Goal: Task Accomplishment & Management: Manage account settings

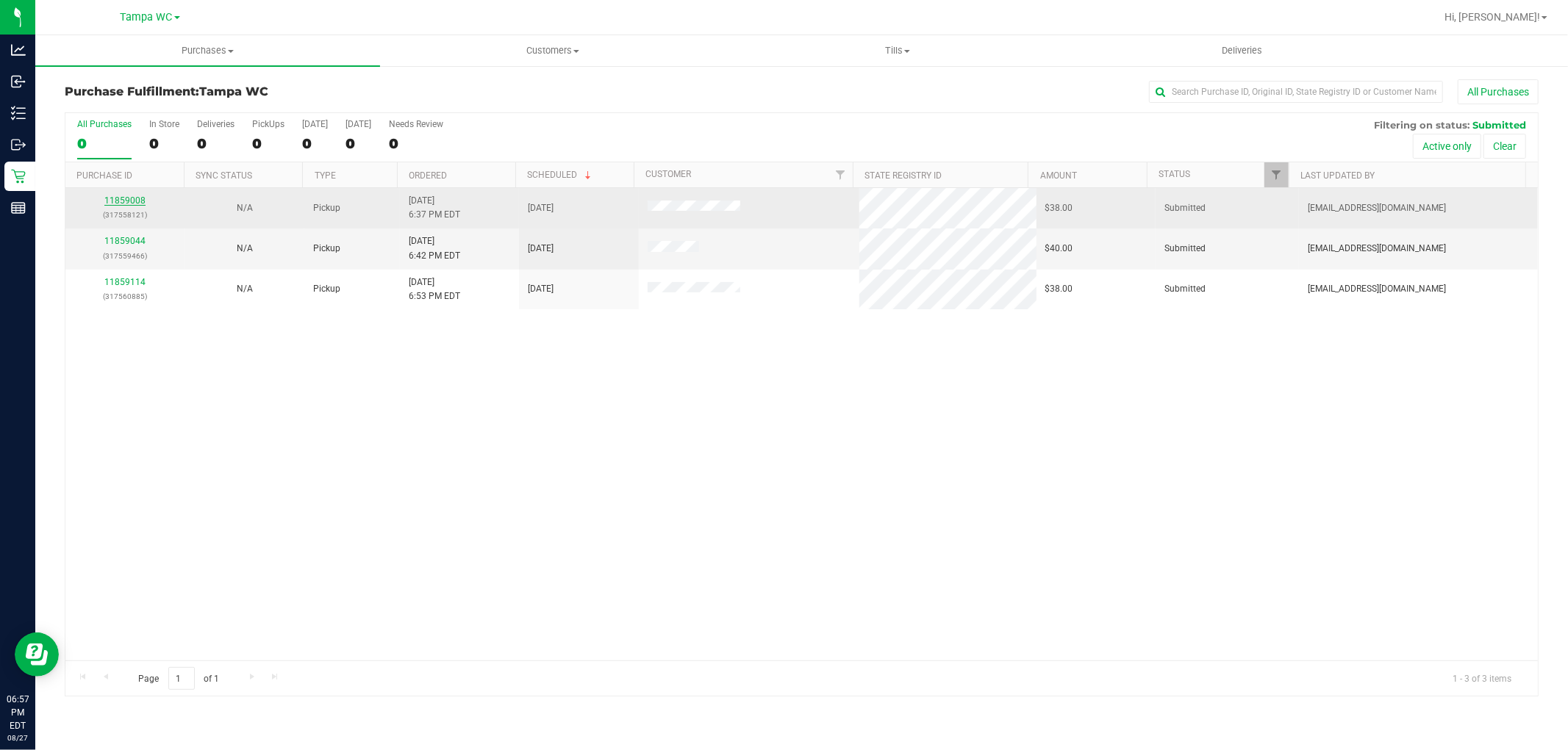
click at [137, 201] on link "11859008" at bounding box center [125, 200] width 41 height 11
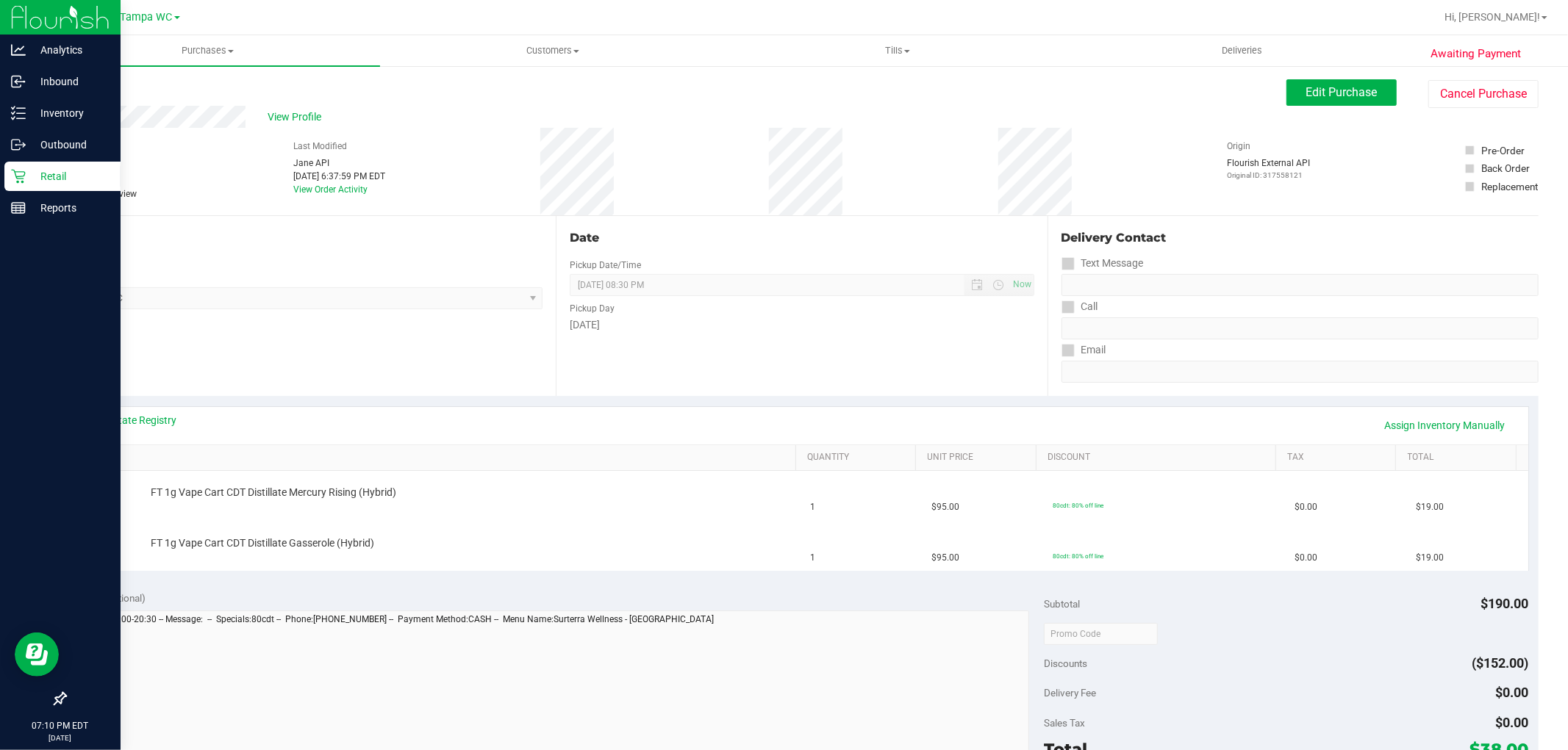
click at [15, 175] on icon at bounding box center [18, 176] width 14 height 14
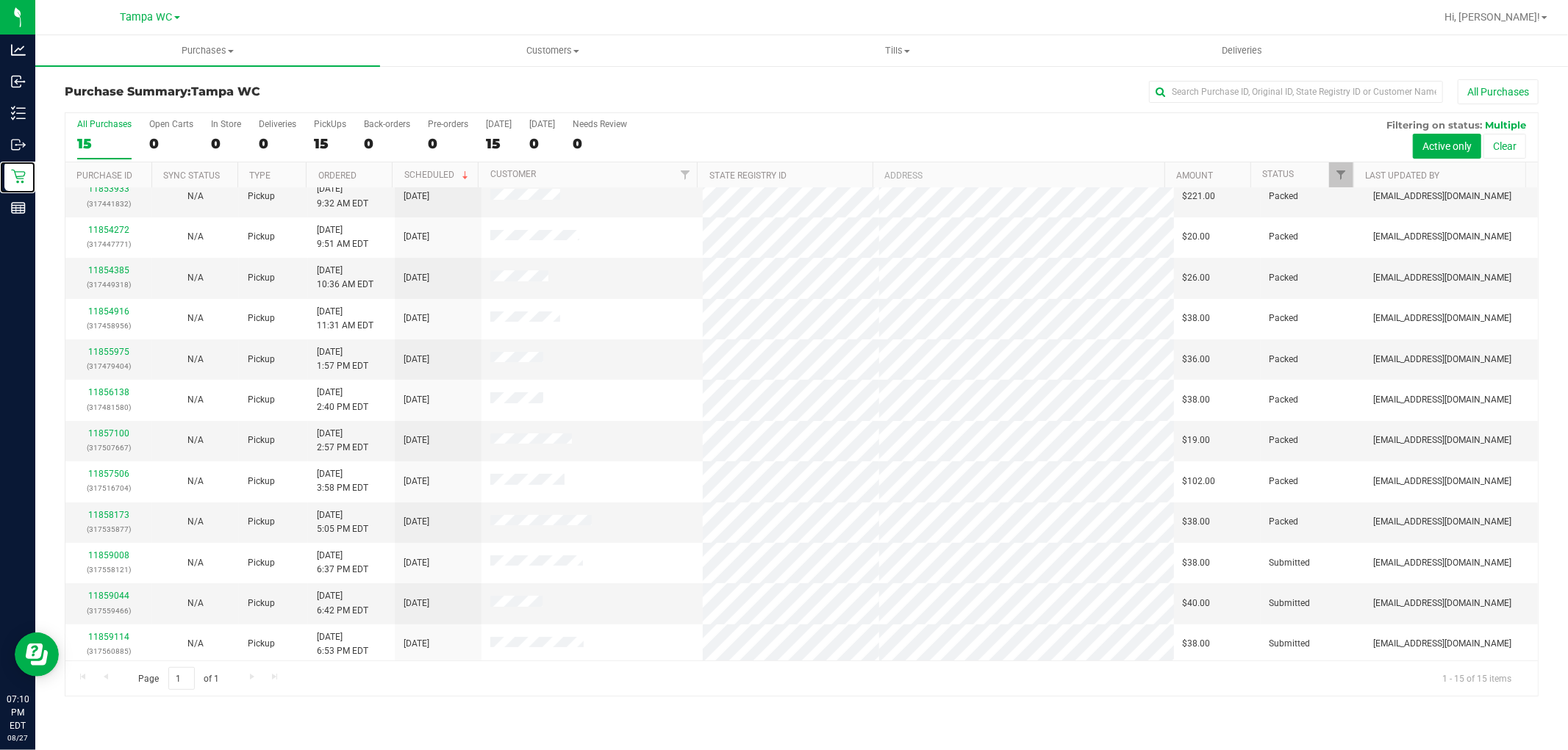
scroll to position [81, 0]
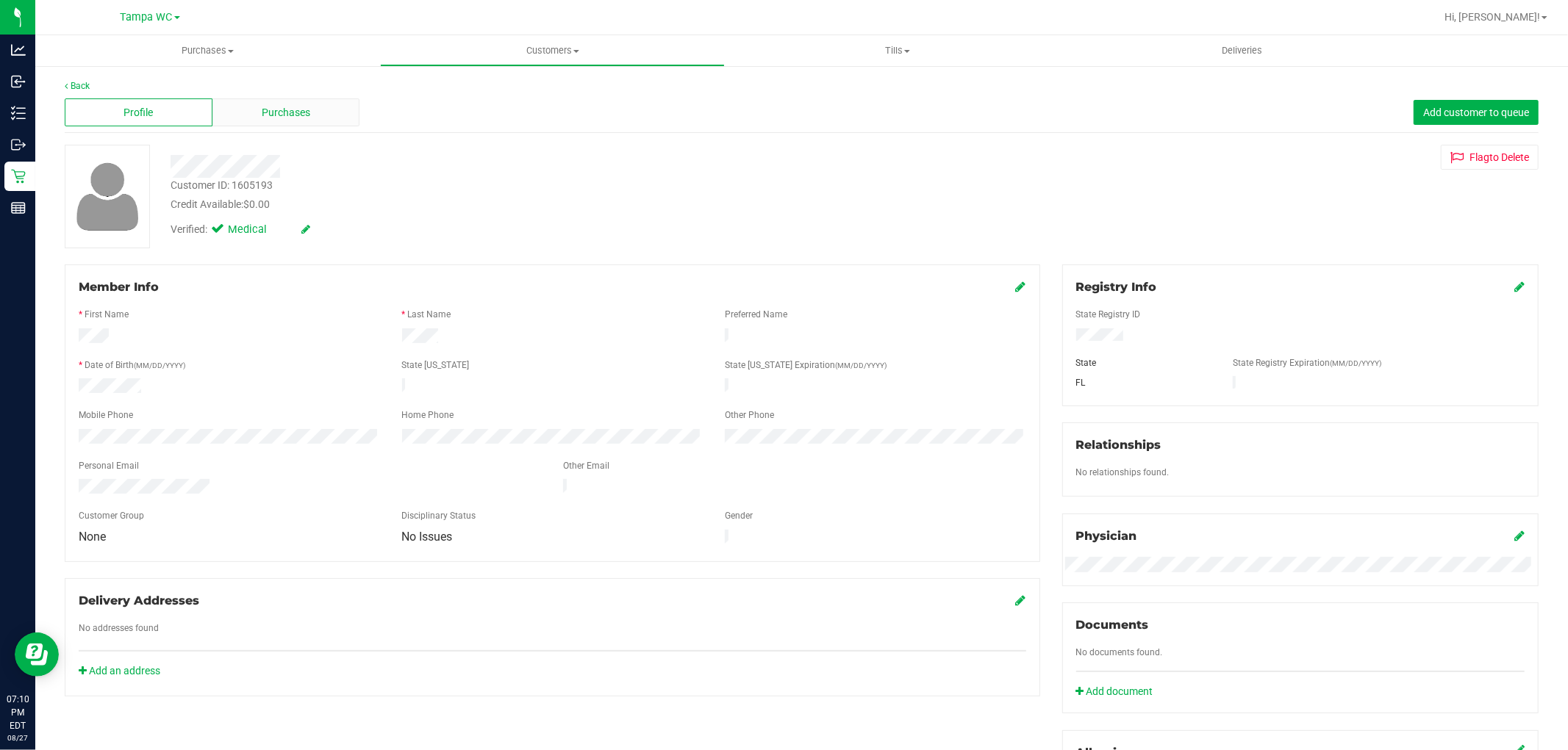
click at [253, 122] on div "Purchases" at bounding box center [287, 112] width 148 height 28
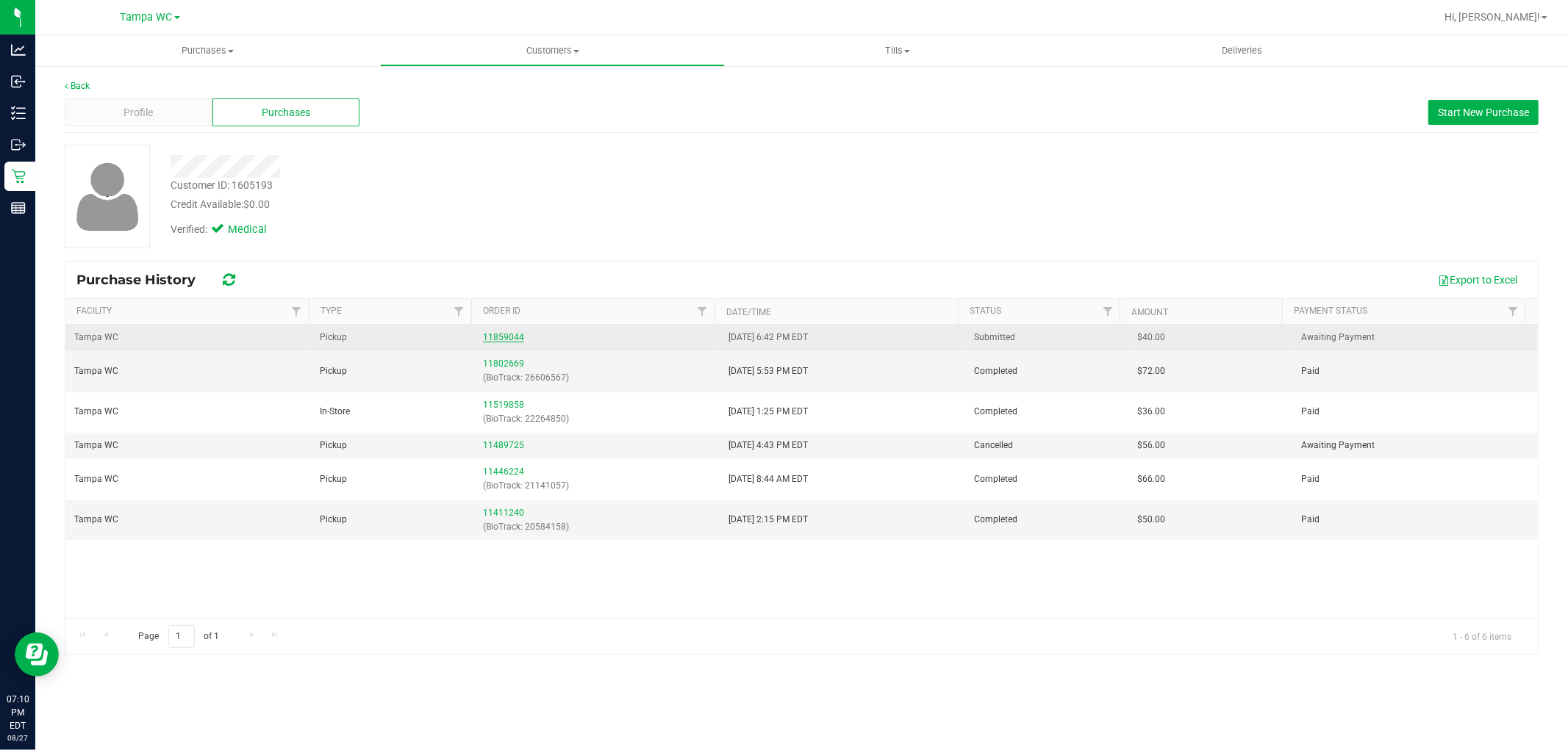
click at [493, 335] on link "11859044" at bounding box center [503, 337] width 41 height 11
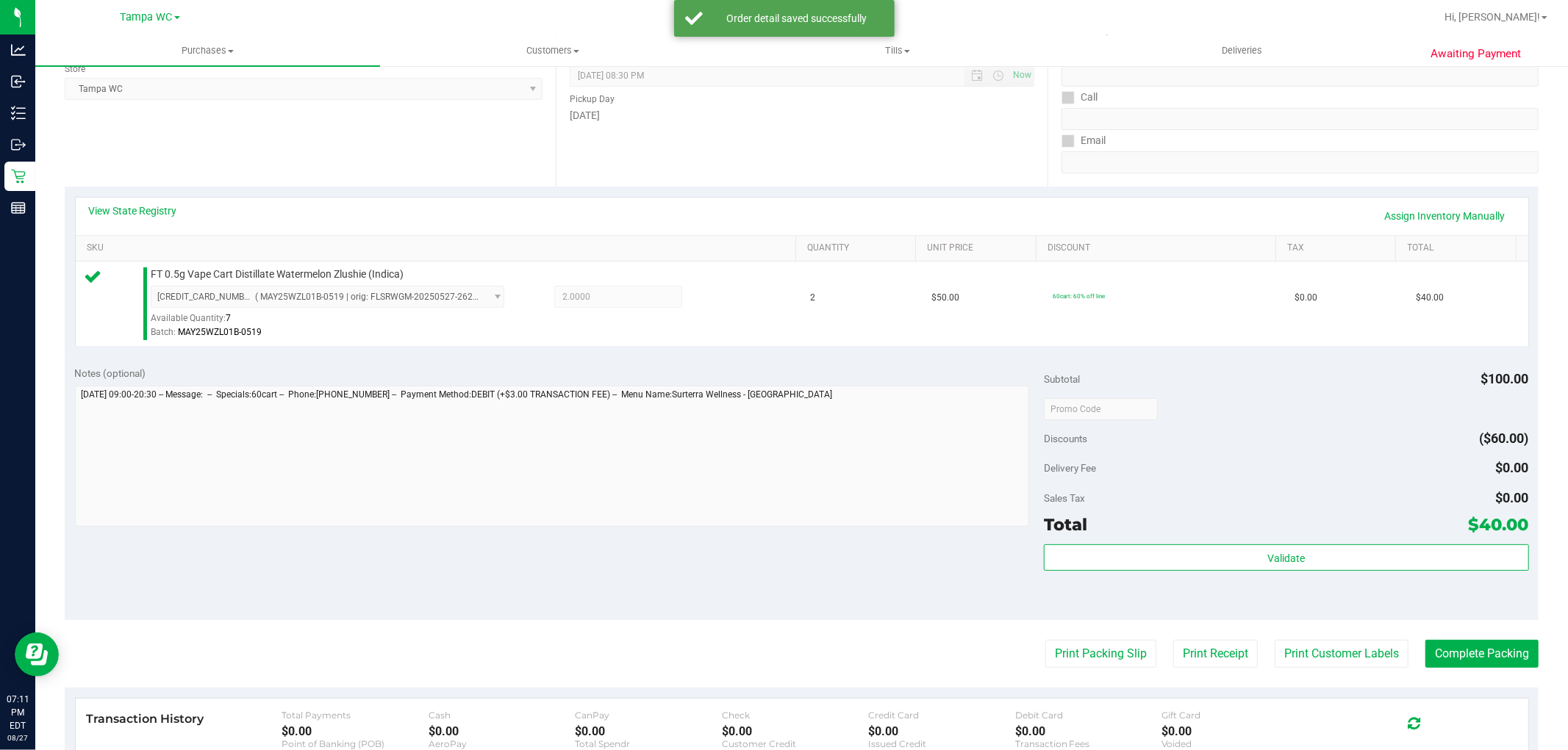
scroll to position [452, 0]
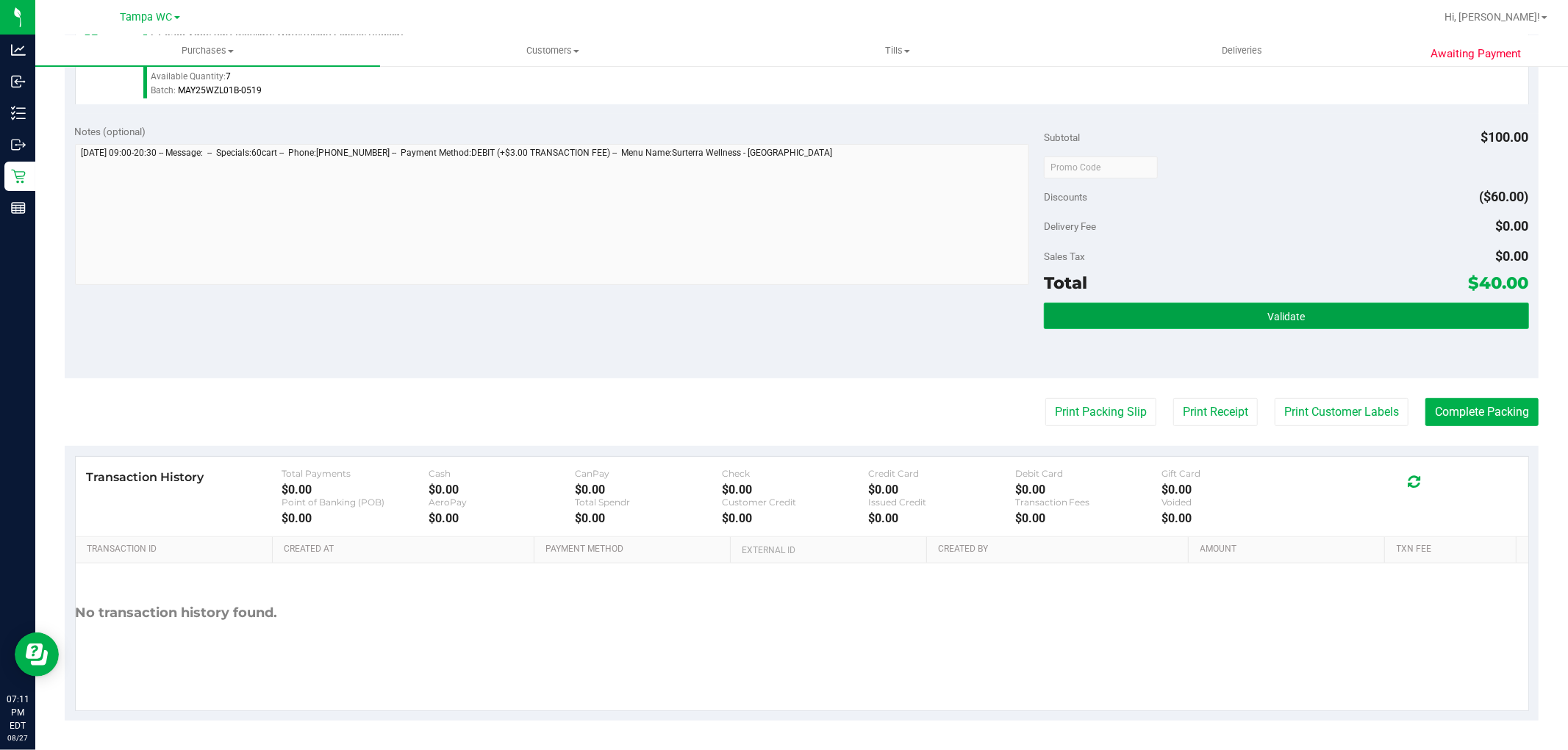
click at [1300, 317] on button "Validate" at bounding box center [1285, 316] width 484 height 27
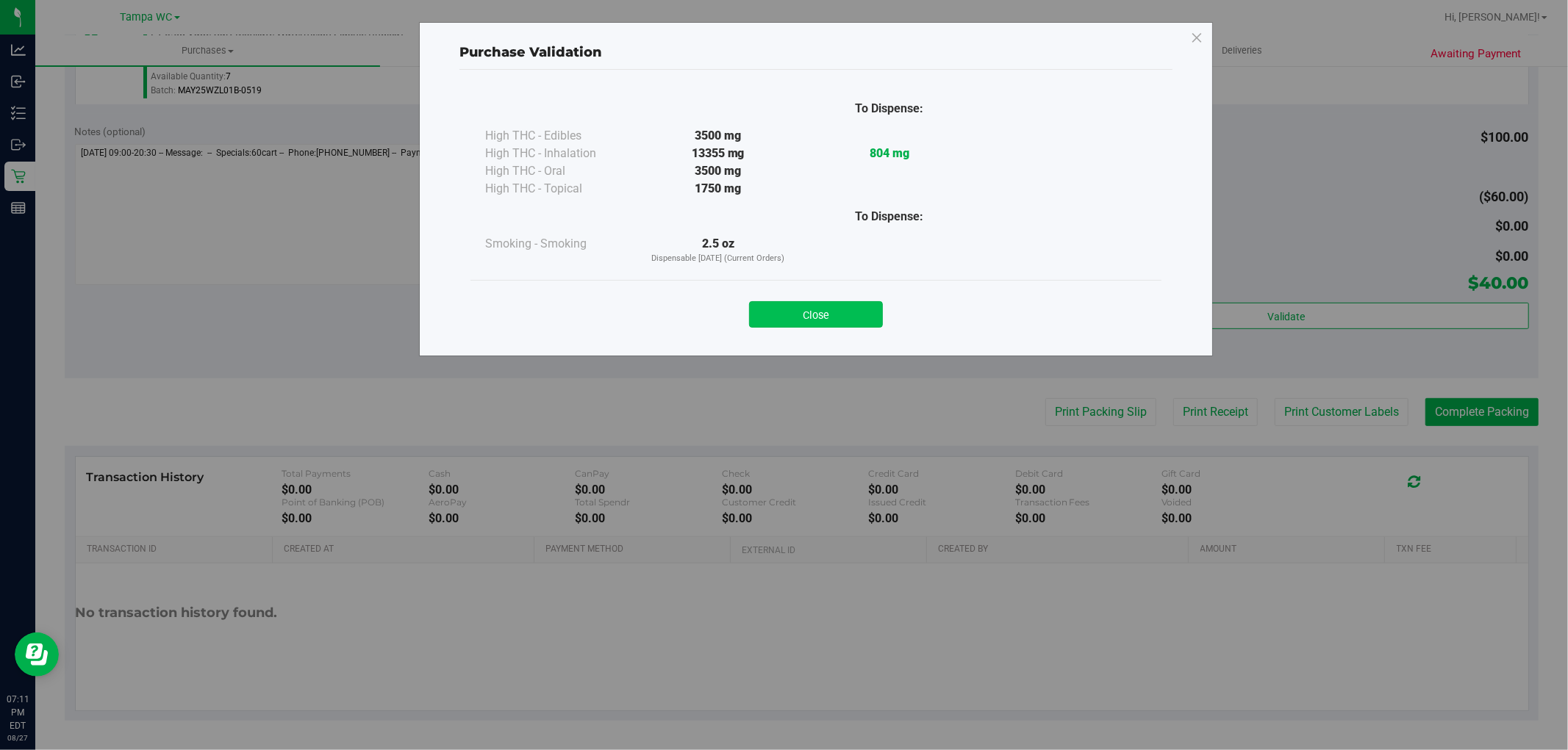
click at [822, 305] on button "Close" at bounding box center [817, 314] width 134 height 27
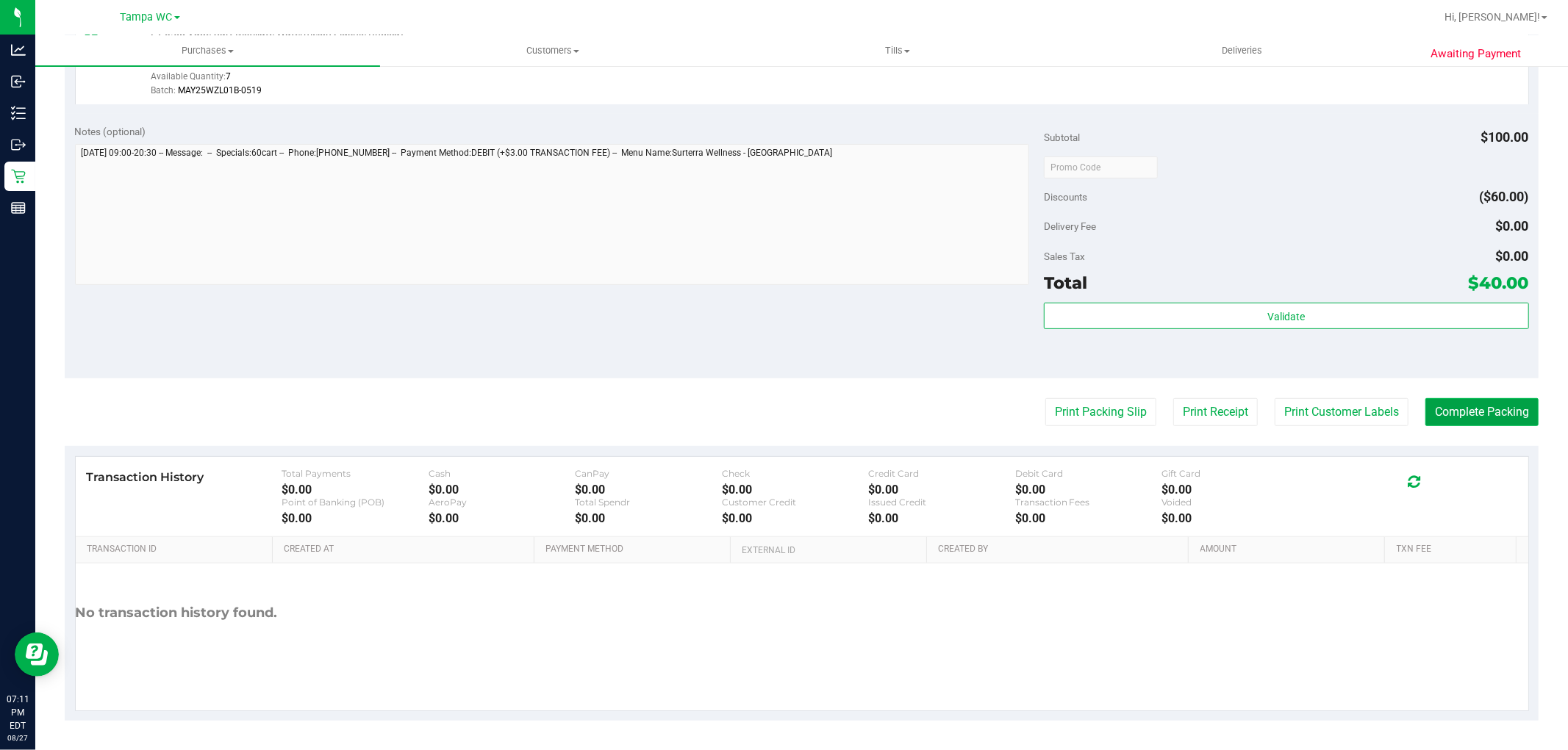
click at [1506, 414] on button "Complete Packing" at bounding box center [1482, 412] width 113 height 28
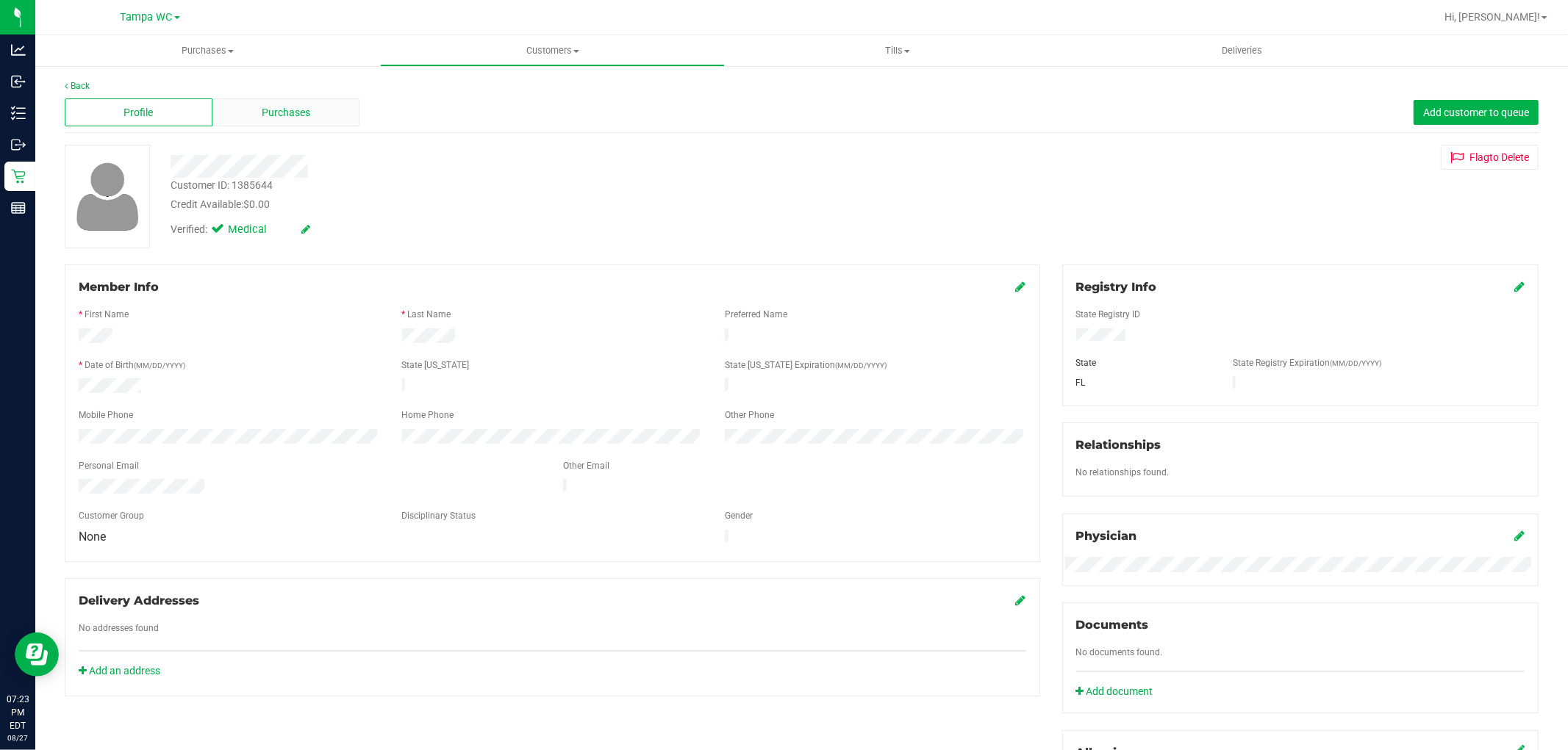
click at [278, 120] on span "Purchases" at bounding box center [286, 113] width 49 height 15
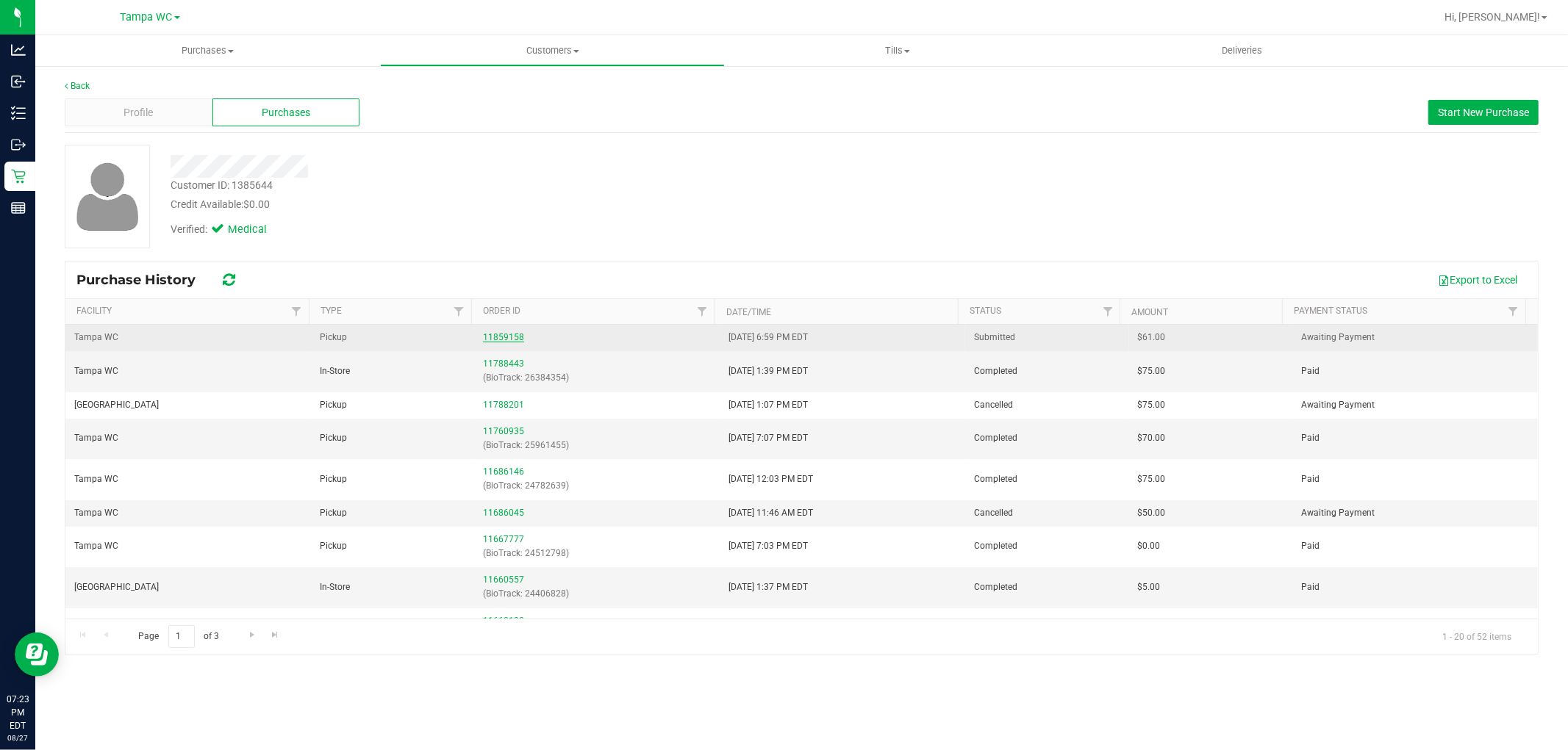
click at [494, 338] on link "11859158" at bounding box center [503, 337] width 41 height 11
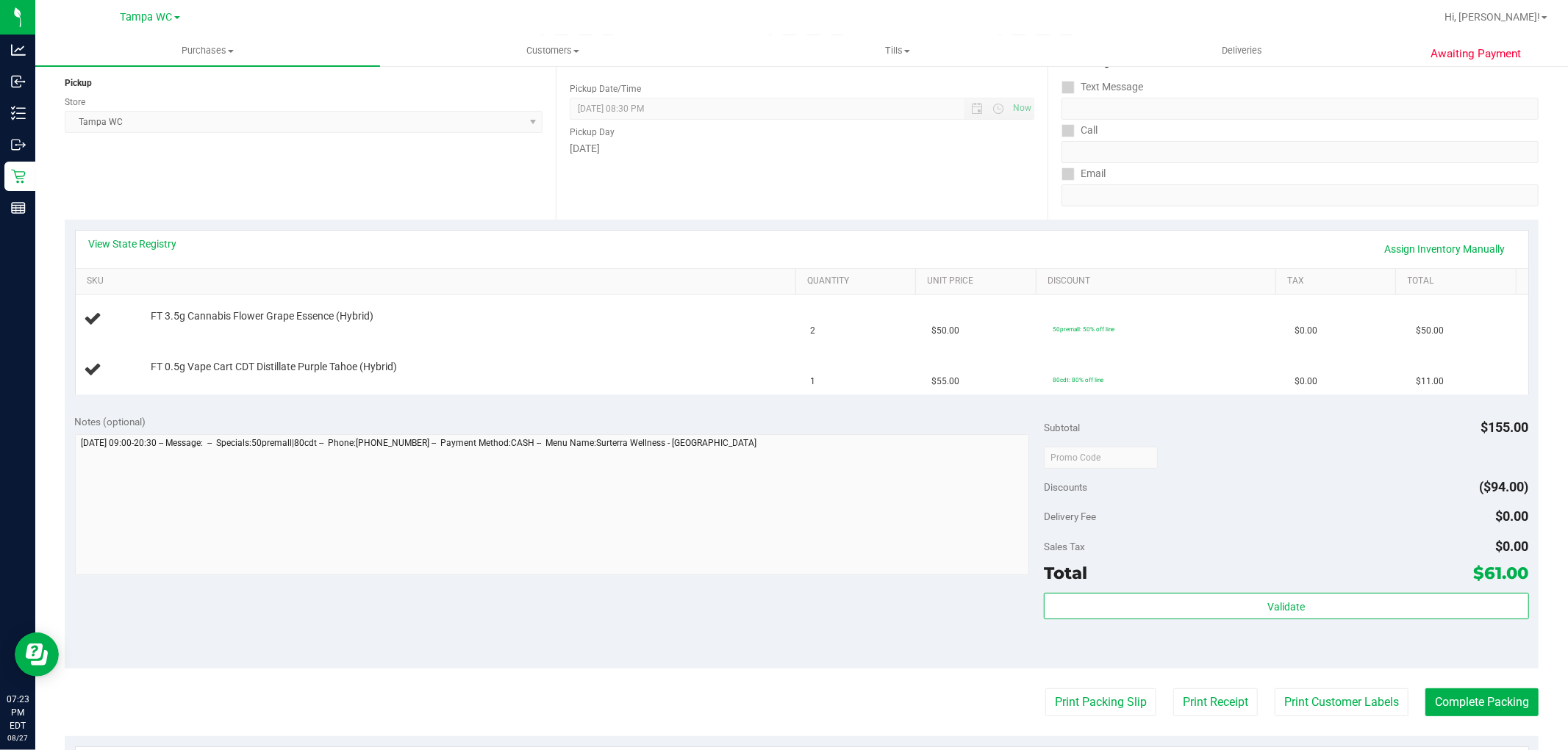
scroll to position [244, 0]
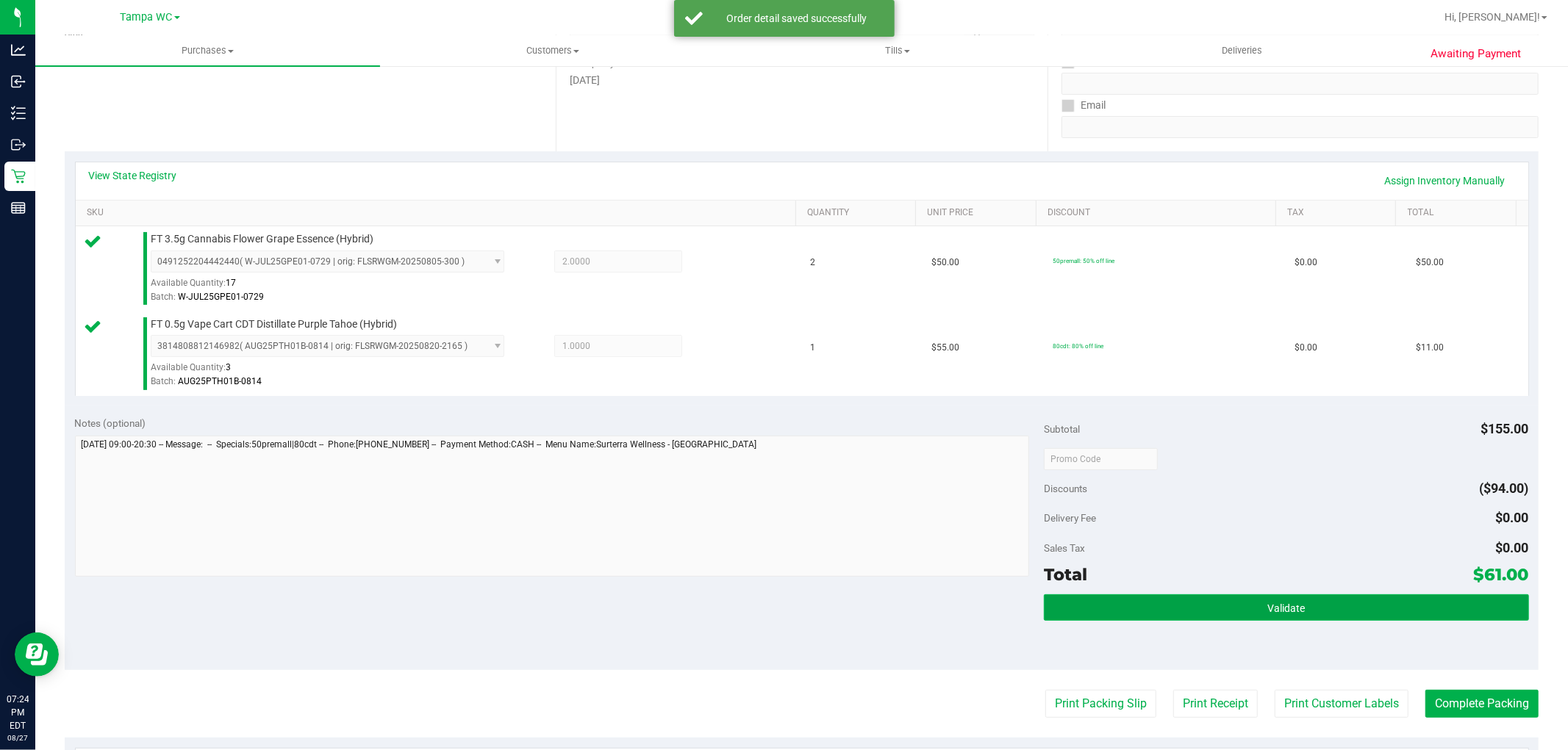
click at [1394, 614] on button "Validate" at bounding box center [1285, 608] width 484 height 27
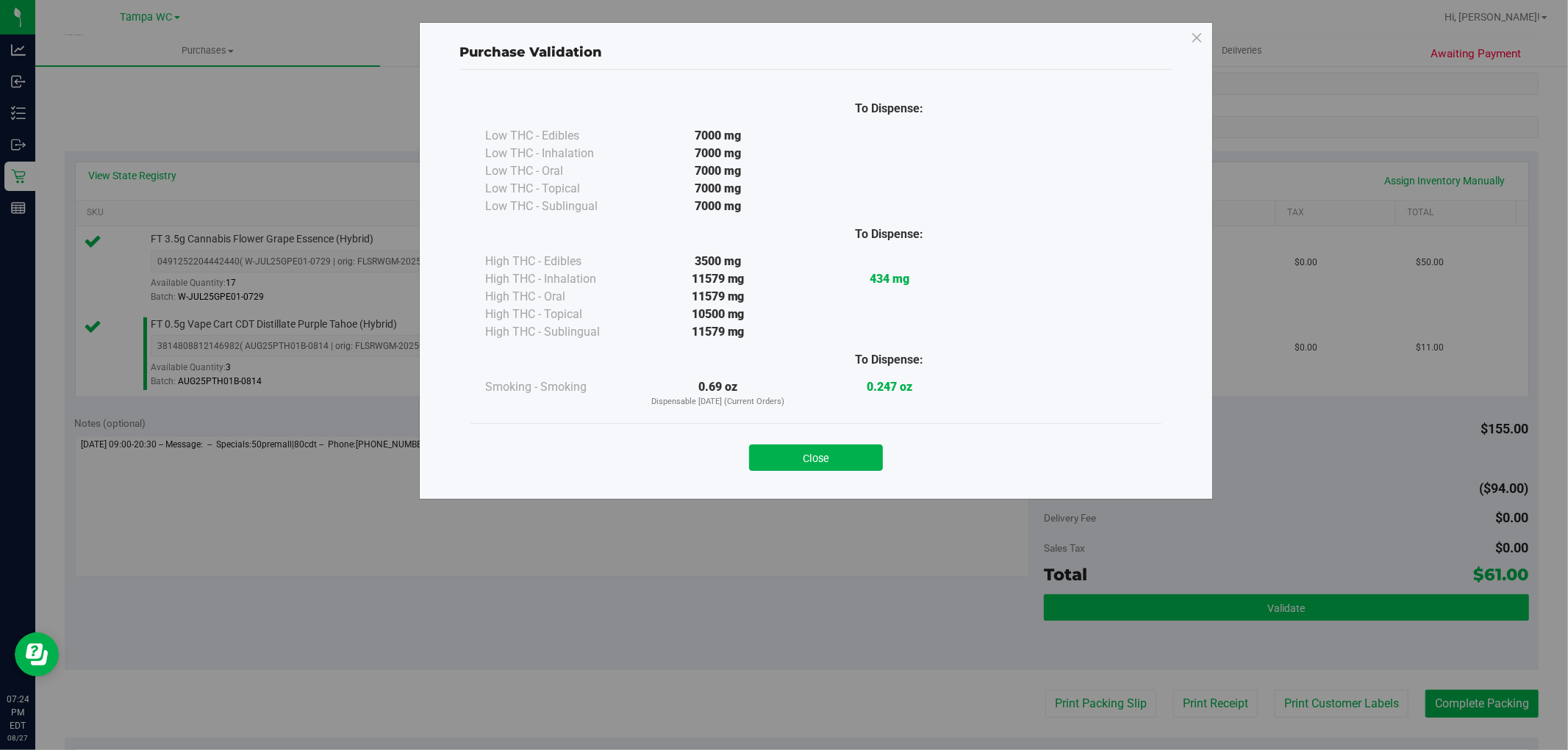
drag, startPoint x: 855, startPoint y: 459, endPoint x: 1270, endPoint y: 613, distance: 442.7
click at [855, 459] on button "Close" at bounding box center [817, 458] width 134 height 27
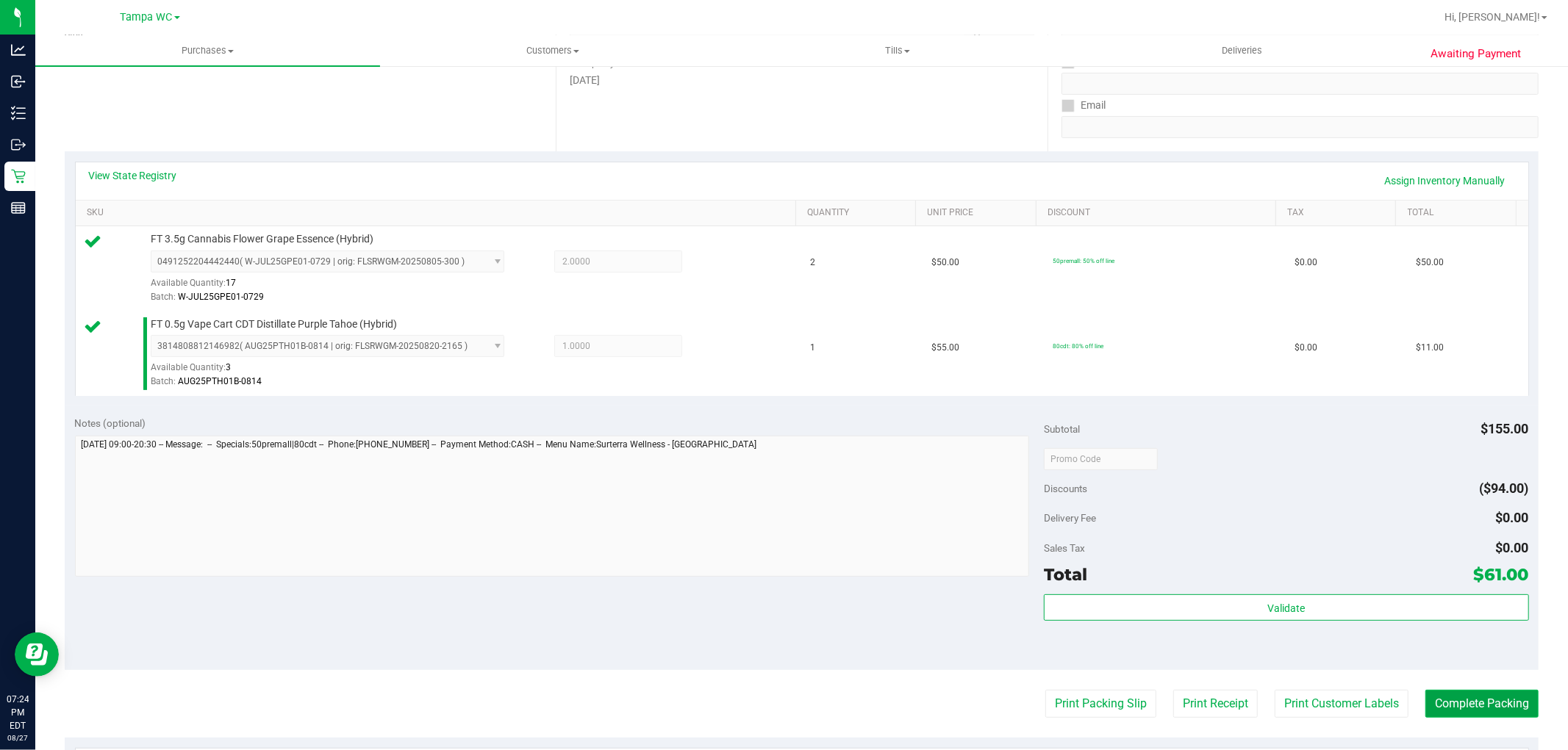
click at [1493, 710] on button "Complete Packing" at bounding box center [1482, 703] width 113 height 28
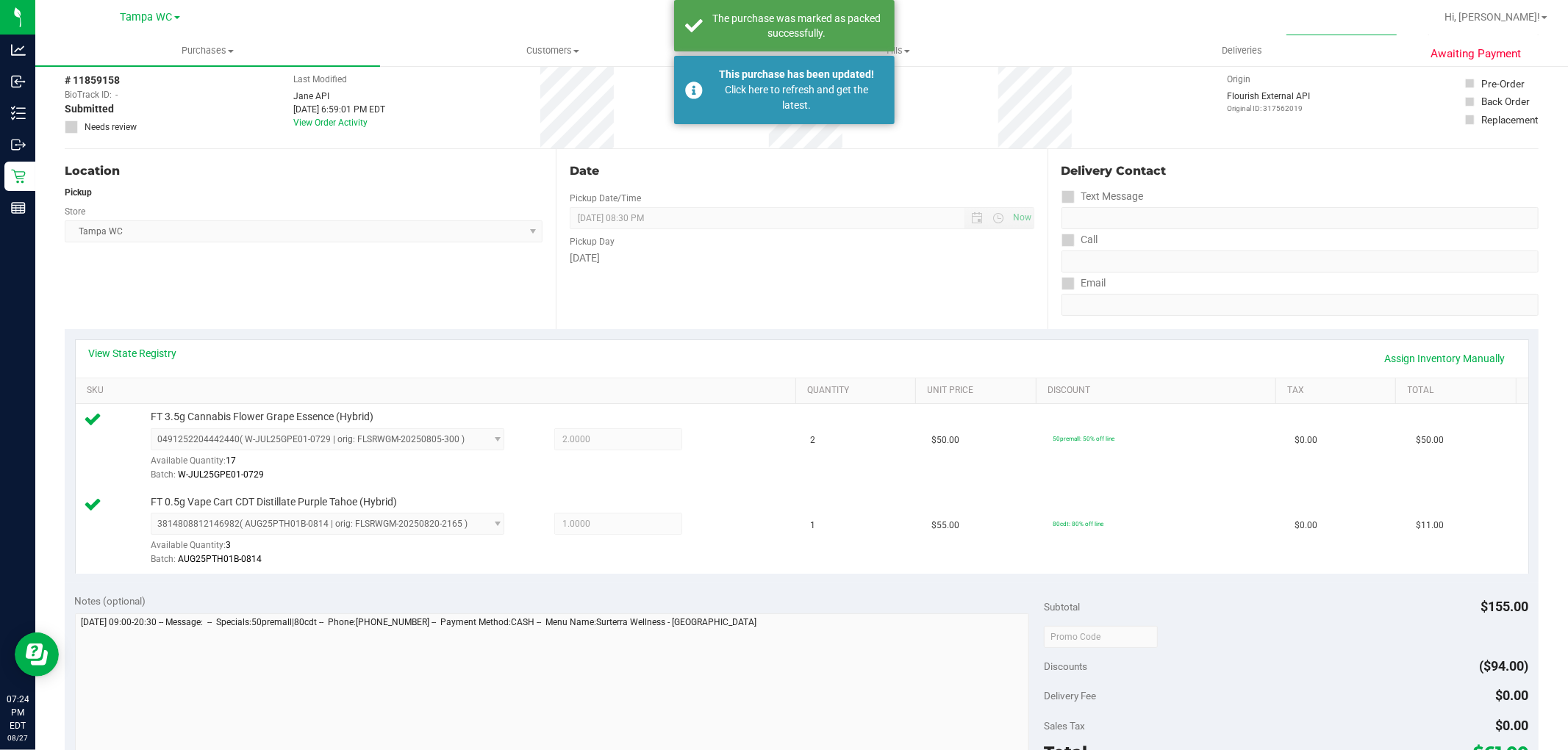
scroll to position [0, 0]
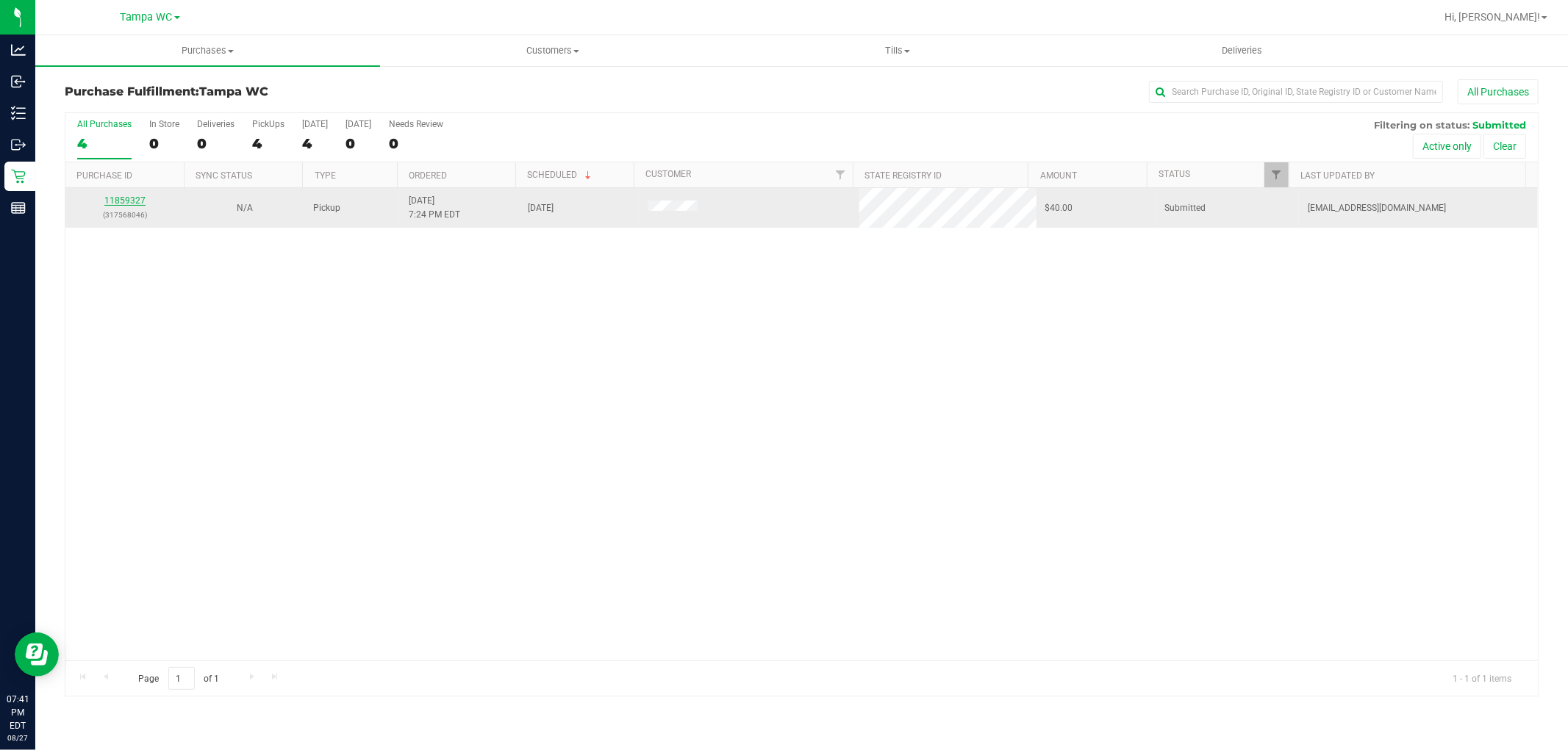
click at [127, 197] on link "11859327" at bounding box center [125, 200] width 41 height 11
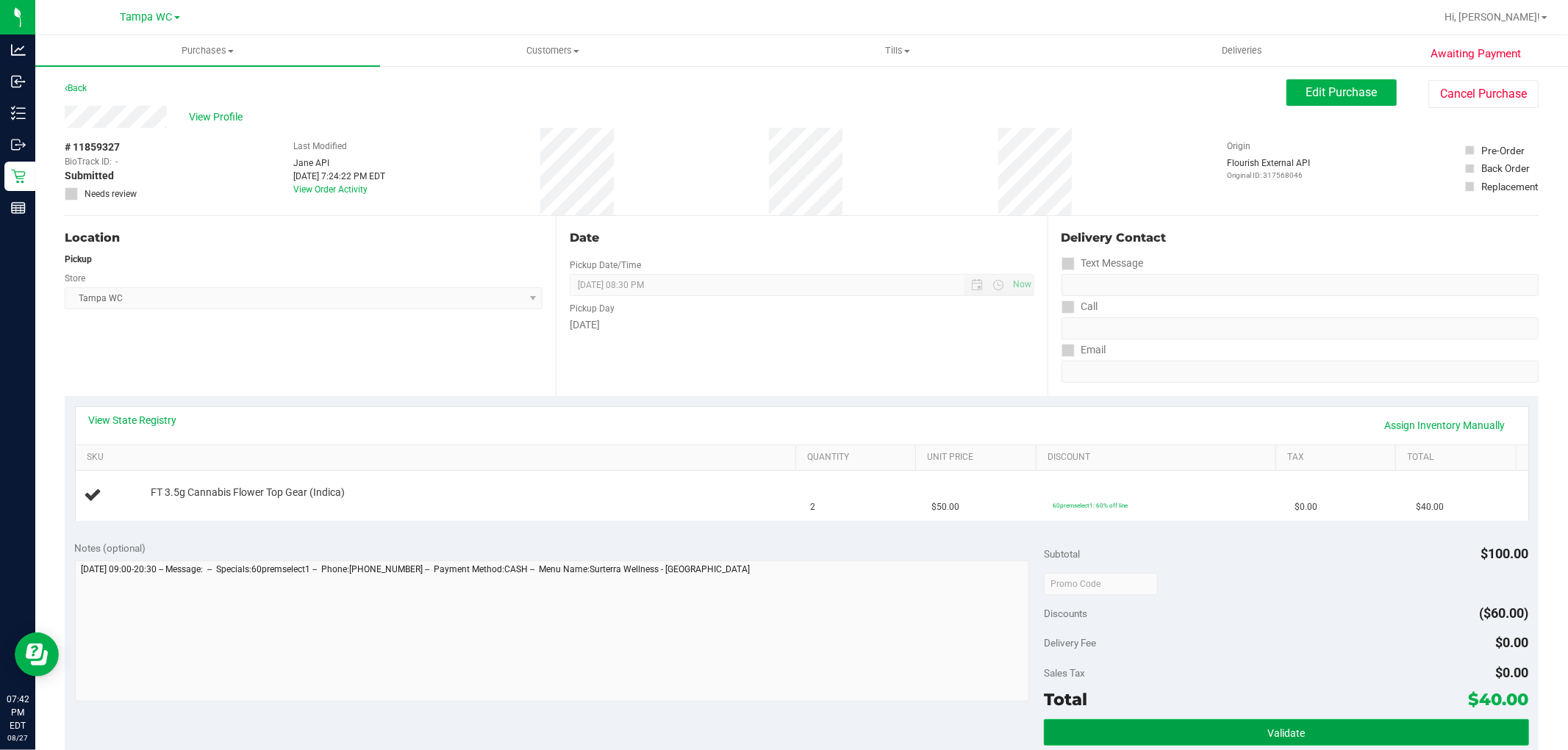
click at [1369, 737] on button "Validate" at bounding box center [1285, 733] width 484 height 27
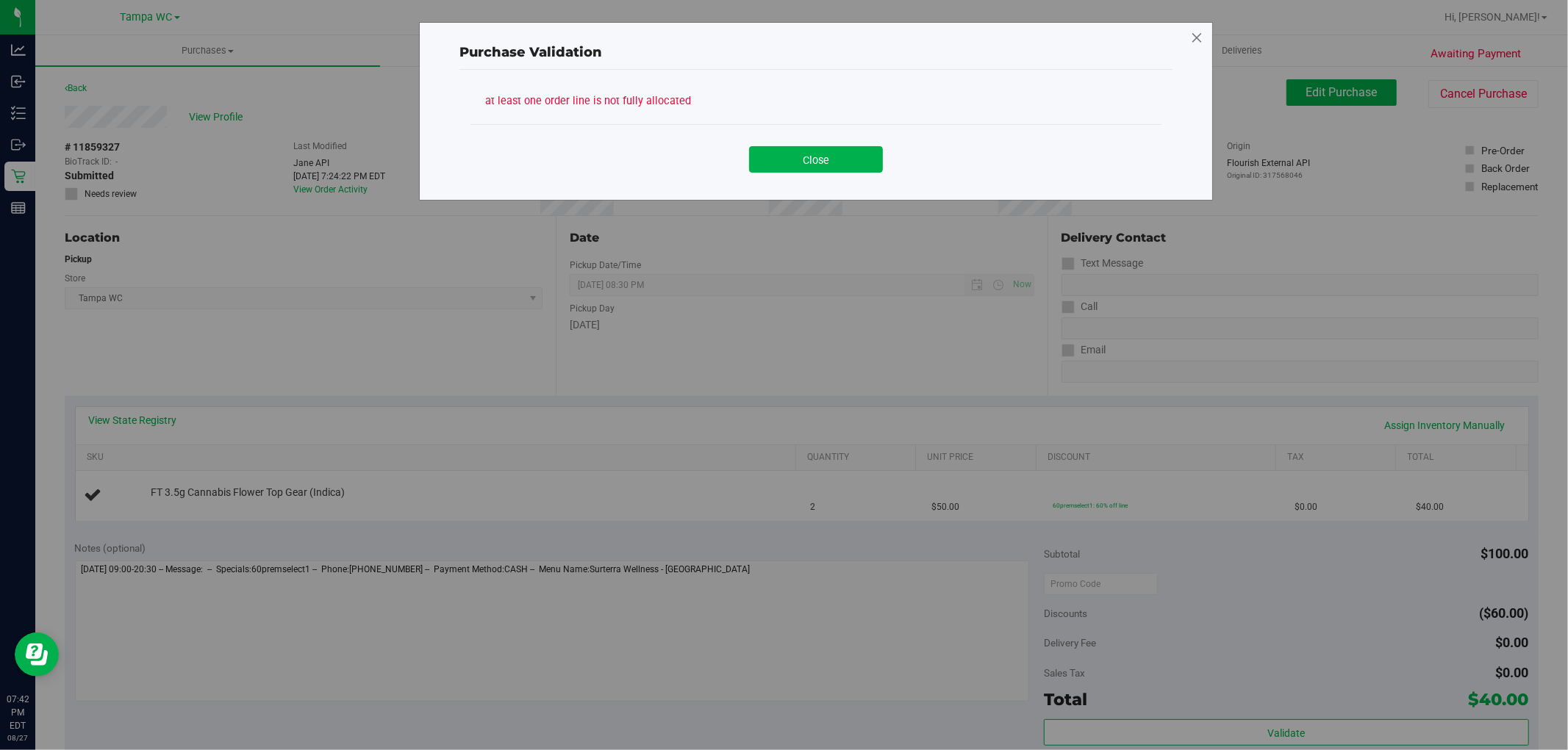
click at [1203, 39] on icon at bounding box center [1197, 38] width 13 height 24
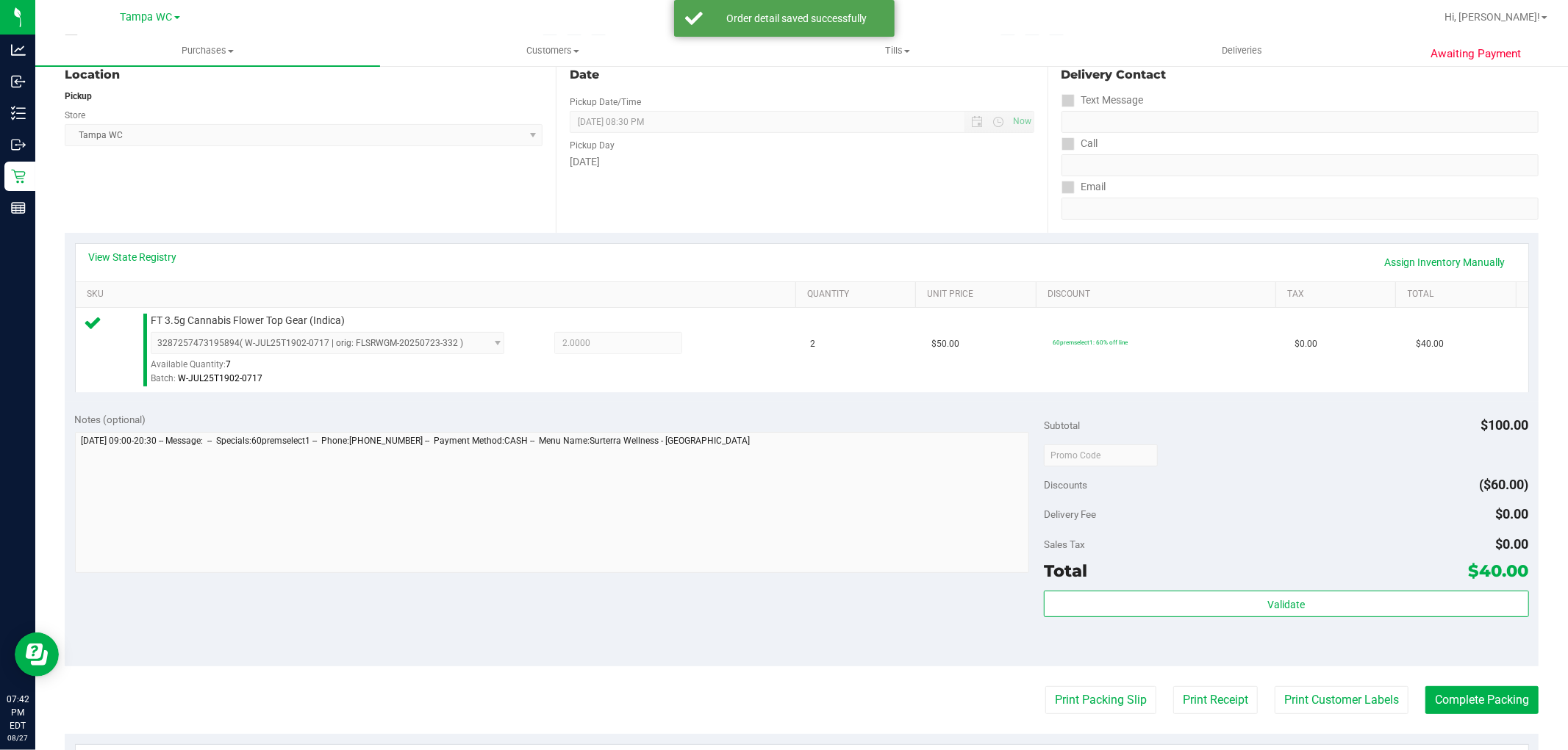
scroll to position [408, 0]
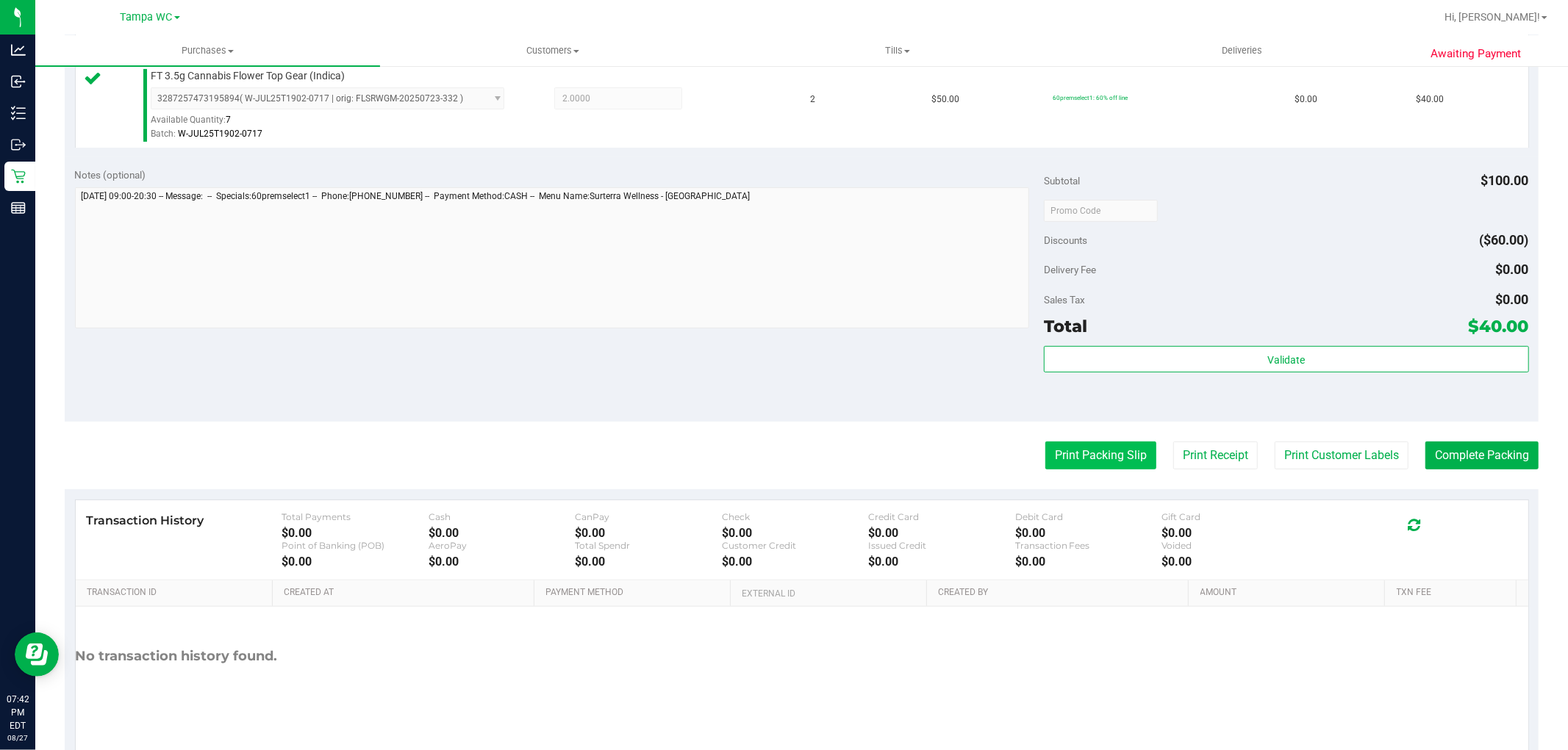
click at [1046, 445] on button "Print Packing Slip" at bounding box center [1101, 455] width 111 height 28
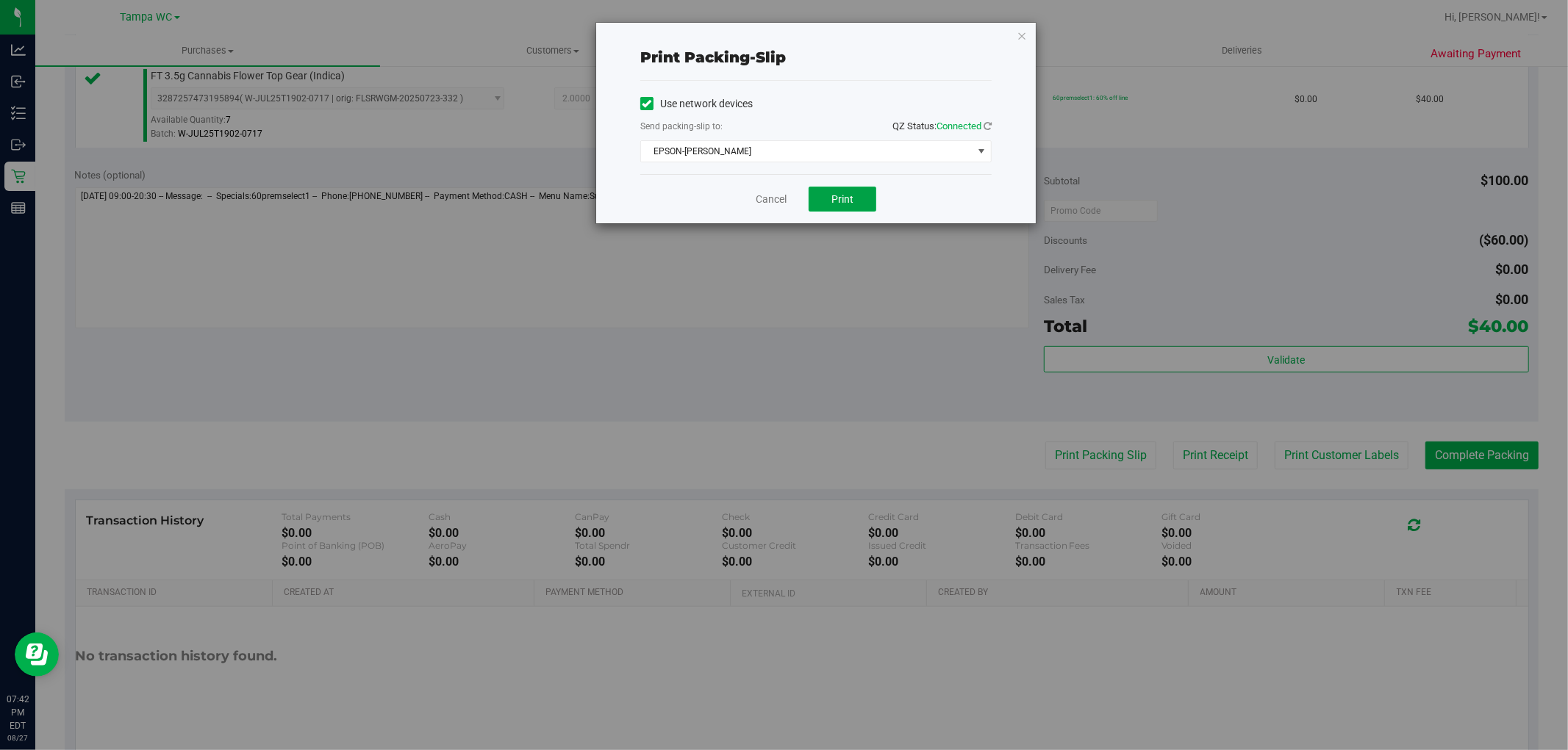
drag, startPoint x: 834, startPoint y: 196, endPoint x: 1201, endPoint y: 342, distance: 395.0
click at [832, 196] on span "Print" at bounding box center [842, 199] width 22 height 11
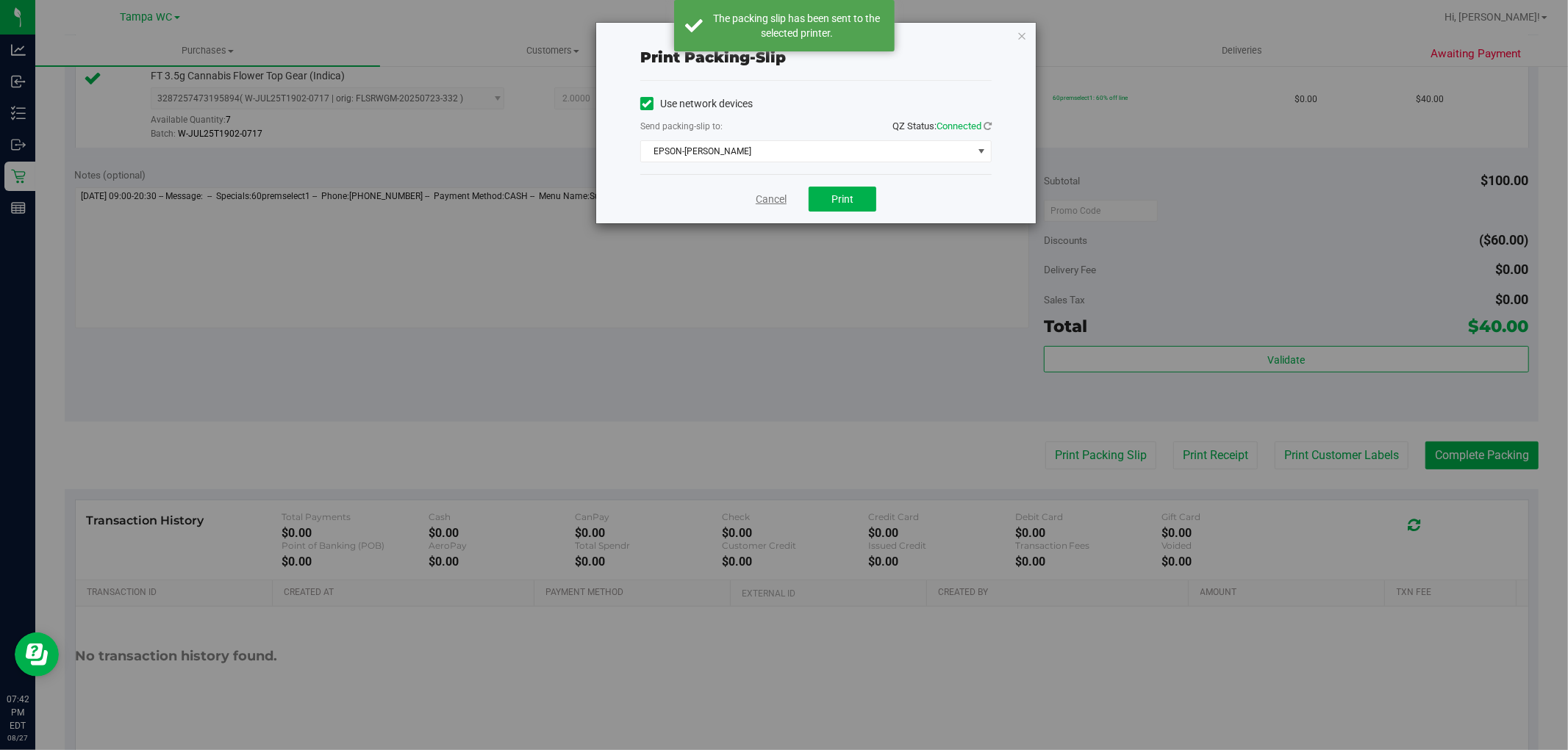
click at [776, 197] on link "Cancel" at bounding box center [772, 199] width 31 height 15
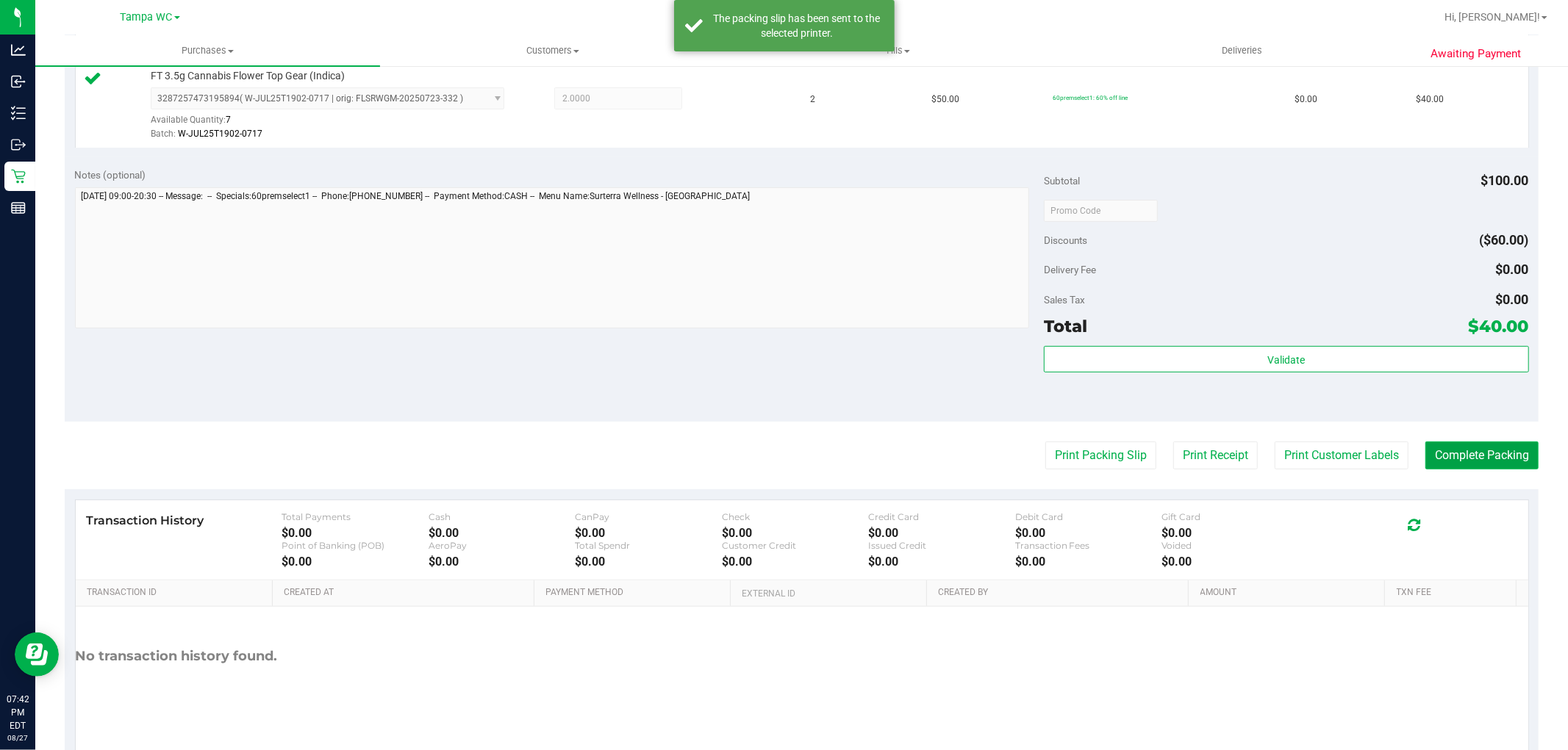
click at [1444, 443] on button "Complete Packing" at bounding box center [1482, 455] width 113 height 28
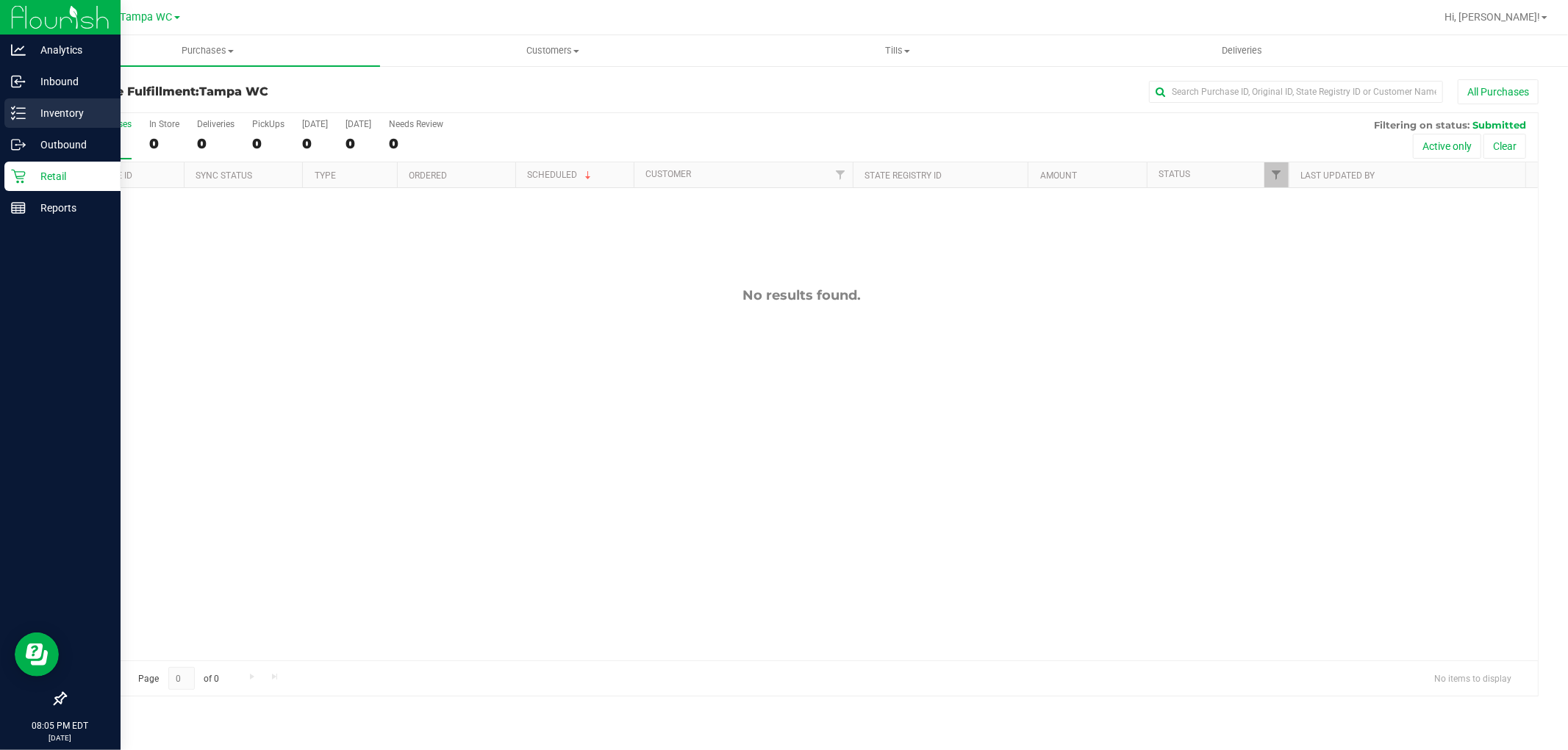
click at [44, 110] on p "Inventory" at bounding box center [70, 113] width 88 height 17
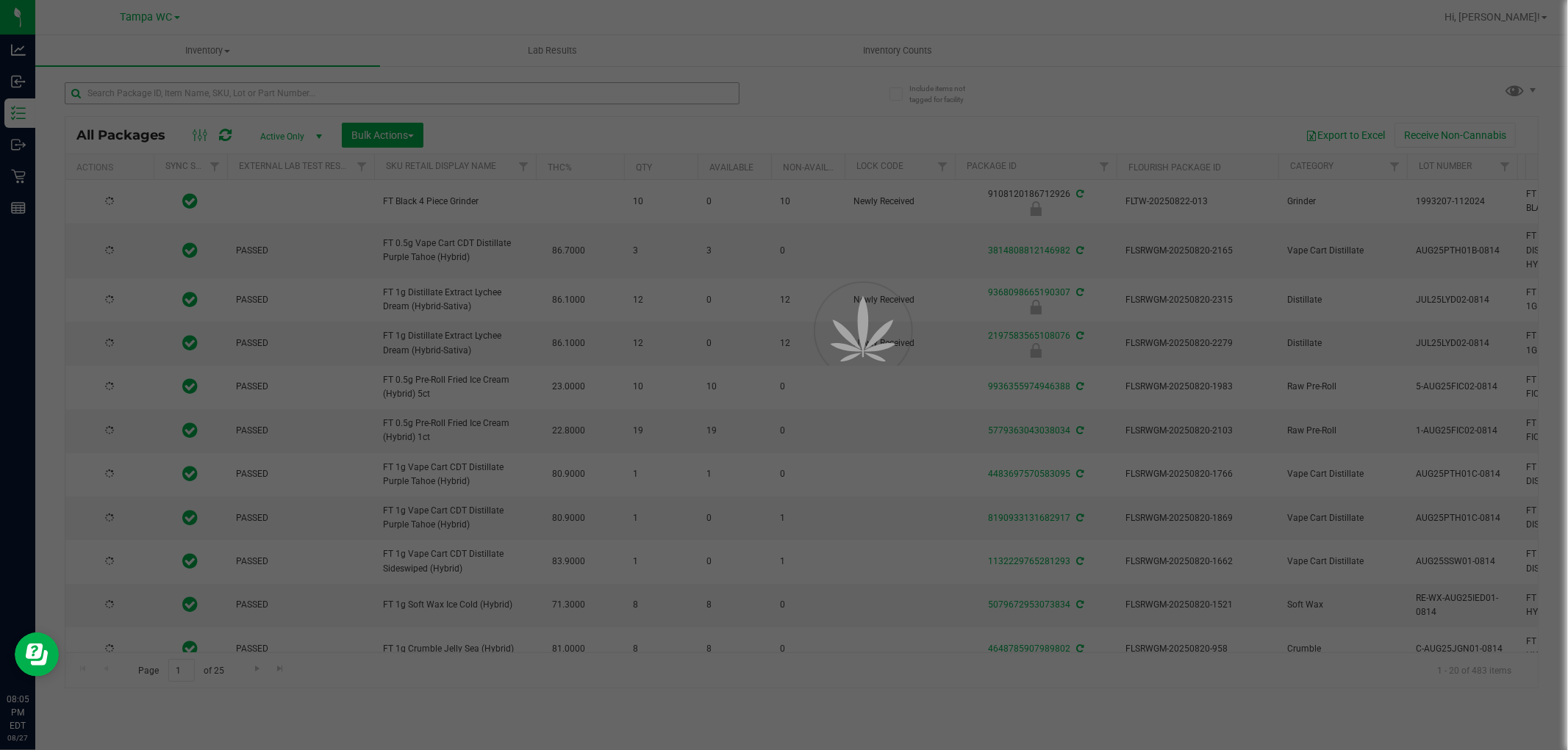
drag, startPoint x: 273, startPoint y: 105, endPoint x: 272, endPoint y: 91, distance: 14.0
click at [284, 91] on div at bounding box center [784, 375] width 1568 height 750
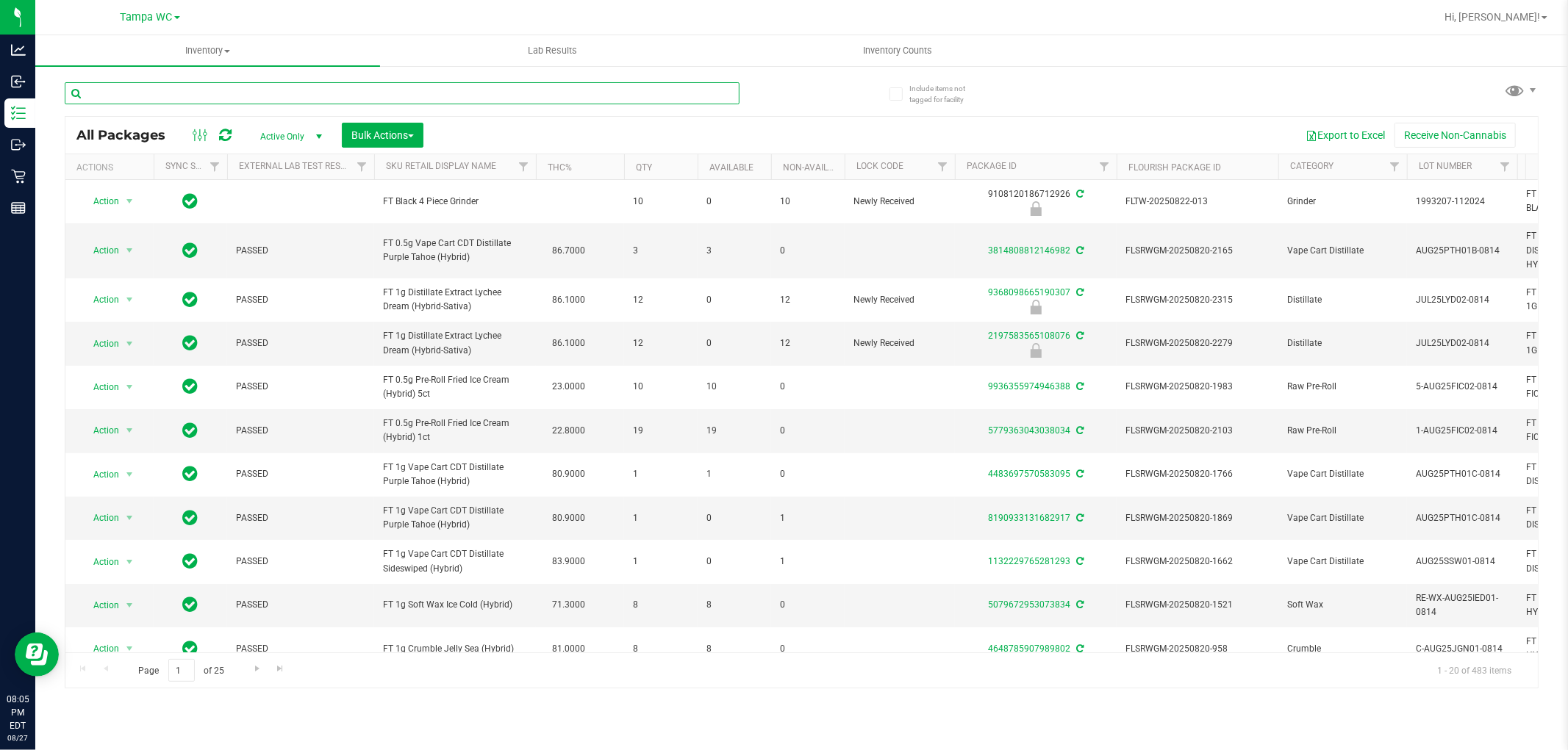
click at [272, 91] on input "text" at bounding box center [403, 93] width 675 height 22
type input "WBV"
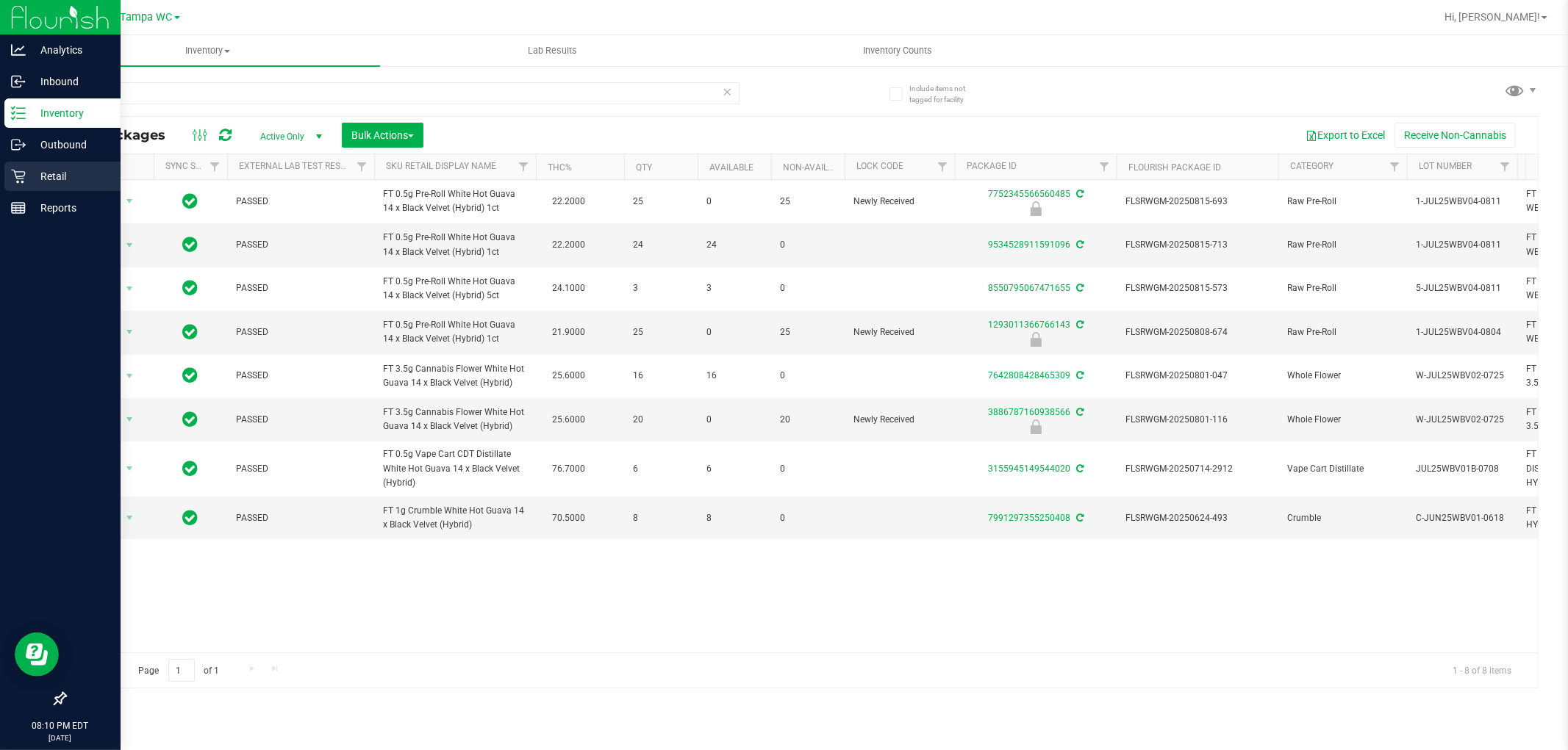
click at [17, 181] on icon at bounding box center [18, 176] width 14 height 14
